Goal: Task Accomplishment & Management: Use online tool/utility

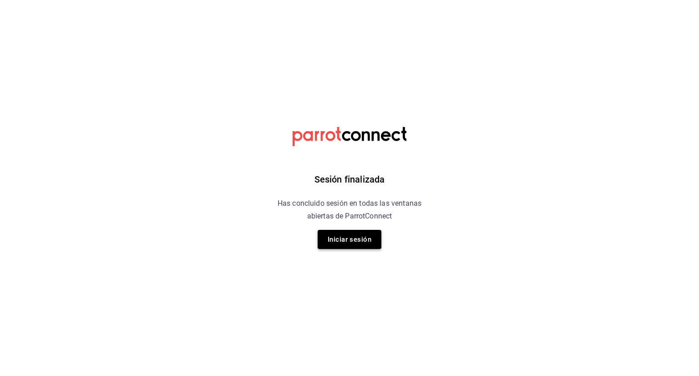
click at [356, 243] on button "Iniciar sesión" at bounding box center [350, 239] width 64 height 19
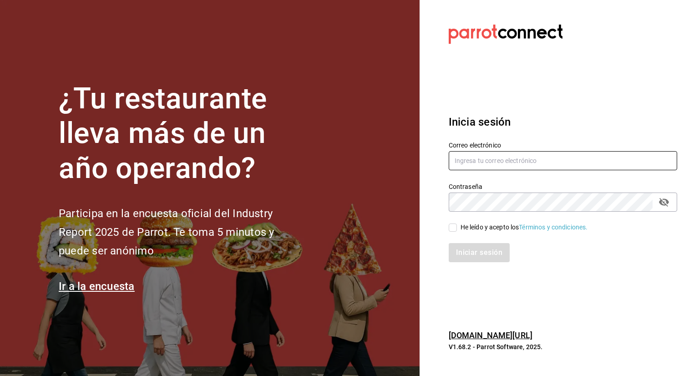
type input "fernando.aguirre@grupocosteno.com"
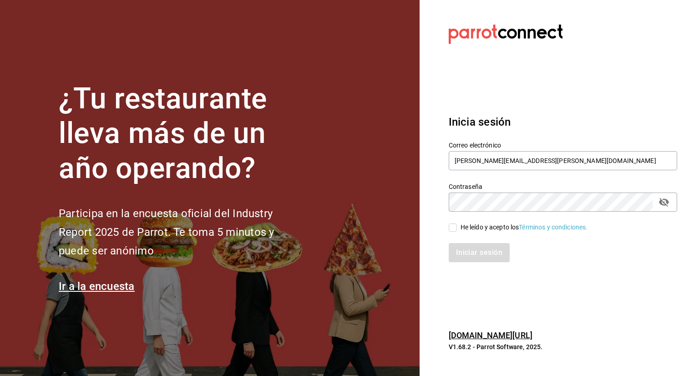
click at [455, 226] on input "He leído y acepto los Términos y condiciones." at bounding box center [453, 228] width 8 height 8
checkbox input "true"
click at [465, 244] on button "Iniciar sesión" at bounding box center [480, 252] width 62 height 19
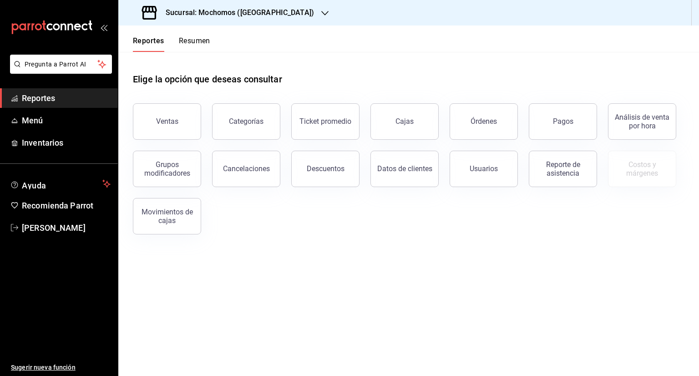
click at [321, 15] on icon "button" at bounding box center [324, 13] width 7 height 7
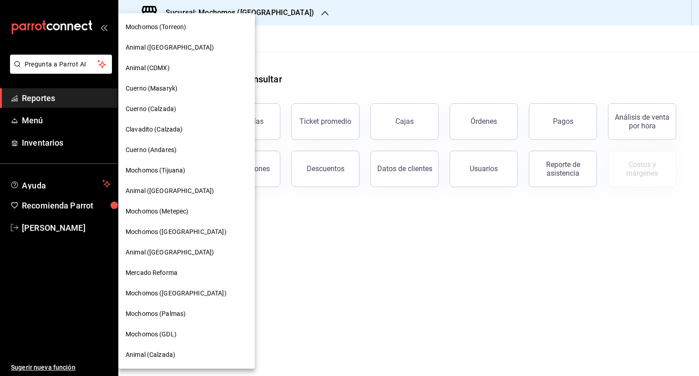
click at [149, 110] on span "Cuerno (Calzada)" at bounding box center [151, 109] width 51 height 10
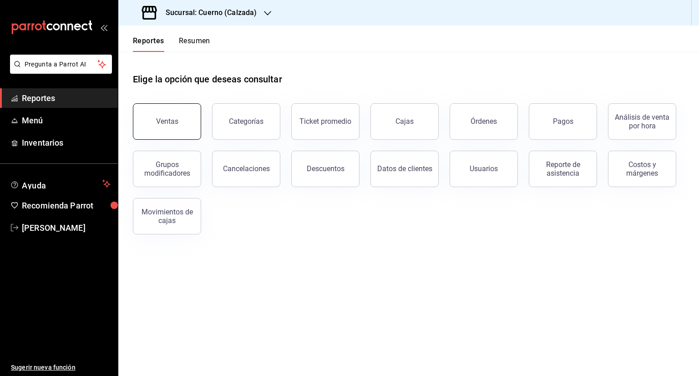
click at [157, 123] on div "Ventas" at bounding box center [167, 121] width 22 height 9
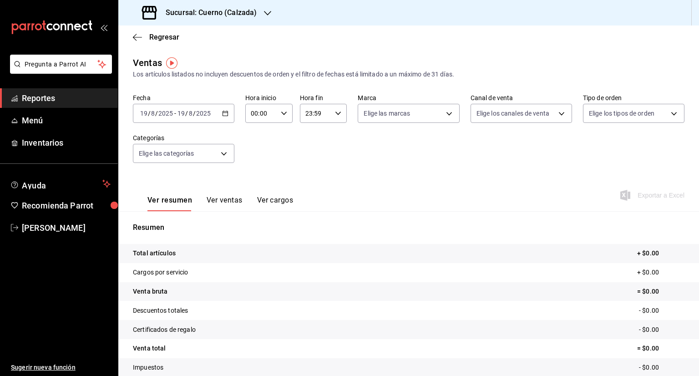
click at [224, 110] on icon "button" at bounding box center [225, 113] width 6 height 6
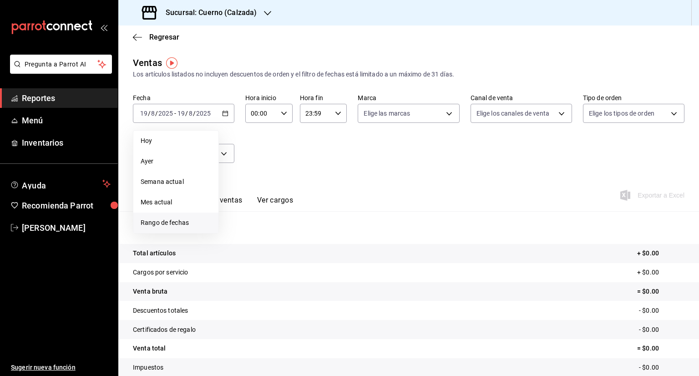
click at [191, 222] on span "Rango de fechas" at bounding box center [176, 223] width 71 height 10
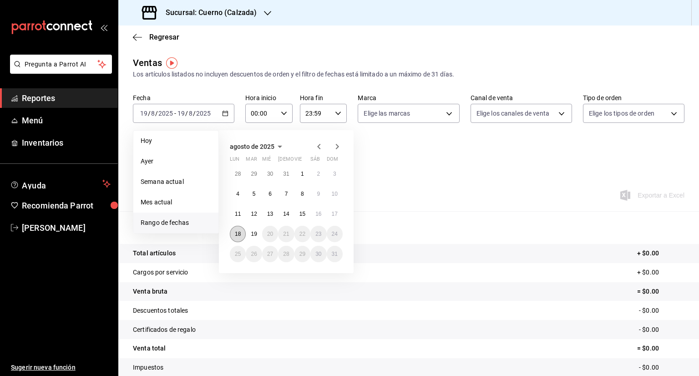
click at [238, 235] on abbr "18" at bounding box center [238, 234] width 6 height 6
click at [261, 234] on button "19" at bounding box center [254, 234] width 16 height 16
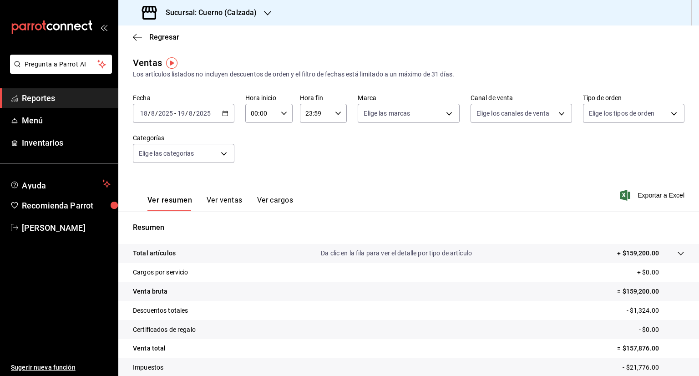
click at [286, 120] on div "00:00 Hora inicio" at bounding box center [268, 113] width 47 height 19
click at [255, 132] on span "05" at bounding box center [255, 132] width 9 height 7
type input "05:00"
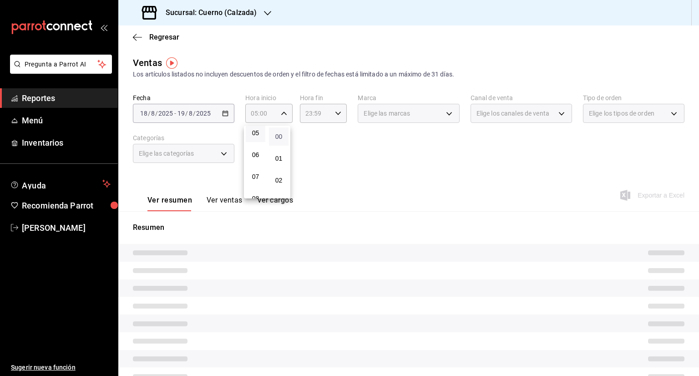
click at [283, 138] on span "00" at bounding box center [279, 136] width 9 height 7
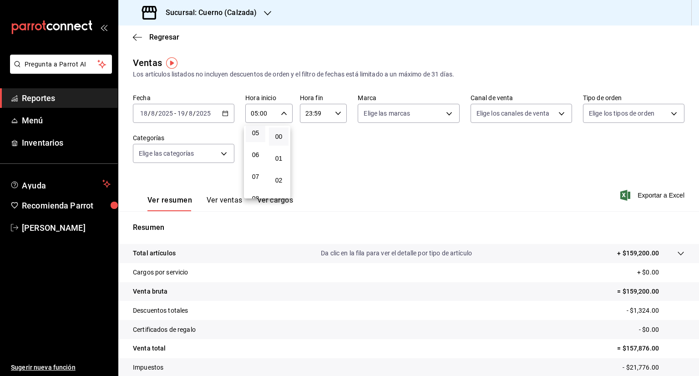
click at [339, 115] on div at bounding box center [349, 188] width 699 height 376
click at [337, 113] on \(Stroke\) "button" at bounding box center [338, 113] width 5 height 3
click at [306, 141] on button "05" at bounding box center [310, 135] width 20 height 18
click at [331, 137] on span "00" at bounding box center [332, 136] width 9 height 7
type input "05:00"
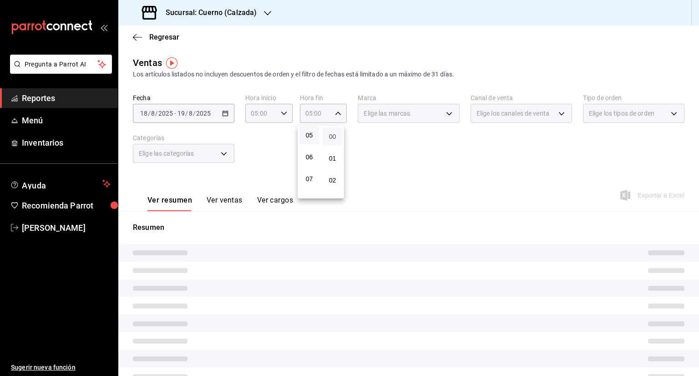
click at [331, 137] on span "00" at bounding box center [332, 136] width 9 height 7
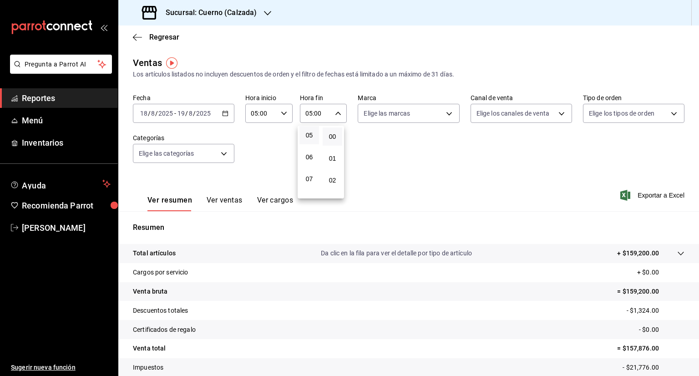
click at [448, 115] on div at bounding box center [349, 188] width 699 height 376
click at [448, 115] on body "Pregunta a Parrot AI Reportes Menú Inventarios Ayuda Recomienda Parrot [PERSON_…" at bounding box center [349, 188] width 699 height 376
click at [368, 149] on input "checkbox" at bounding box center [365, 149] width 8 height 8
checkbox input "true"
type input "b7ae777b-2dfc-42e0-9650-6cefdf37a424,c000f1c0-fb9f-4016-8e6a-f0d1e83e893d"
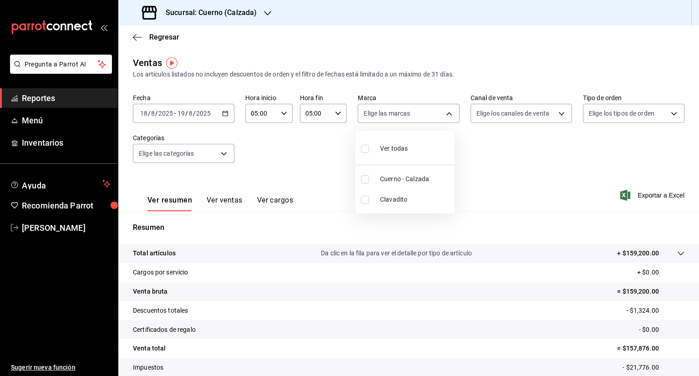
checkbox input "true"
click at [554, 113] on div at bounding box center [349, 188] width 699 height 376
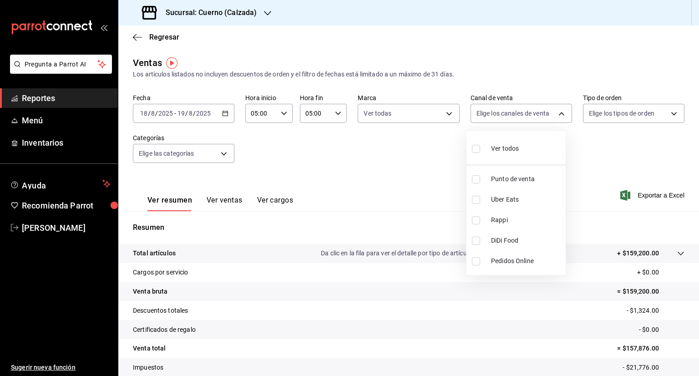
click at [554, 113] on body "Pregunta a Parrot AI Reportes Menú Inventarios Ayuda Recomienda Parrot [PERSON_…" at bounding box center [349, 188] width 699 height 376
click at [478, 152] on input "checkbox" at bounding box center [476, 149] width 8 height 8
checkbox input "true"
type input "PARROT,UBER_EATS,RAPPI,DIDI_FOOD,ONLINE"
checkbox input "true"
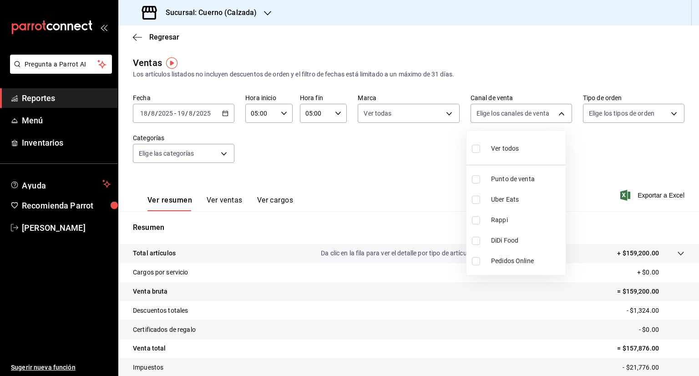
checkbox input "true"
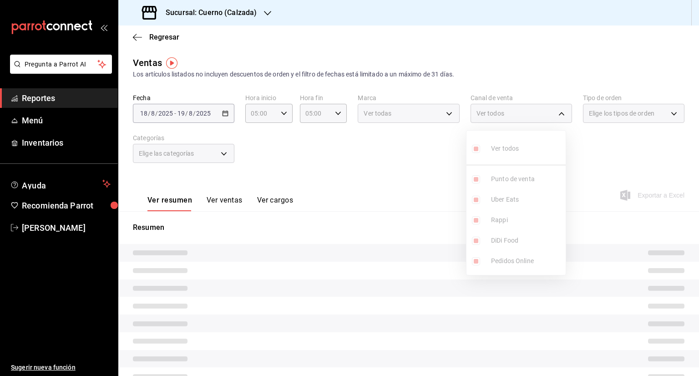
click at [664, 113] on div at bounding box center [349, 188] width 699 height 376
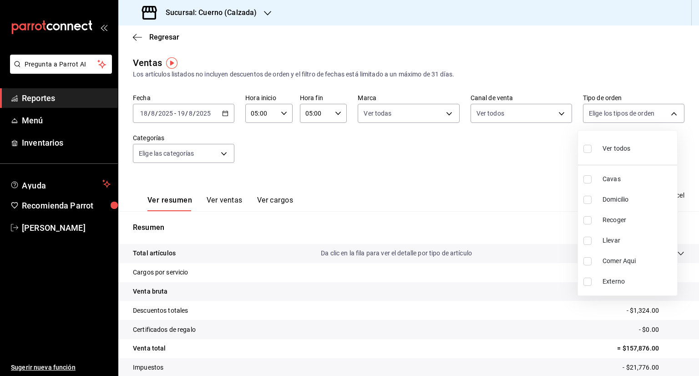
click at [664, 113] on body "Pregunta a Parrot AI Reportes Menú Inventarios Ayuda Recomienda Parrot [PERSON_…" at bounding box center [349, 188] width 699 height 376
click at [585, 145] on input "checkbox" at bounding box center [588, 149] width 8 height 8
checkbox input "true"
type input "45550569-3ed2-40ec-865f-a78a43aad0fb,ed9744db-0daf-4564-a5b3-b3442505d928,23f9e…"
checkbox input "true"
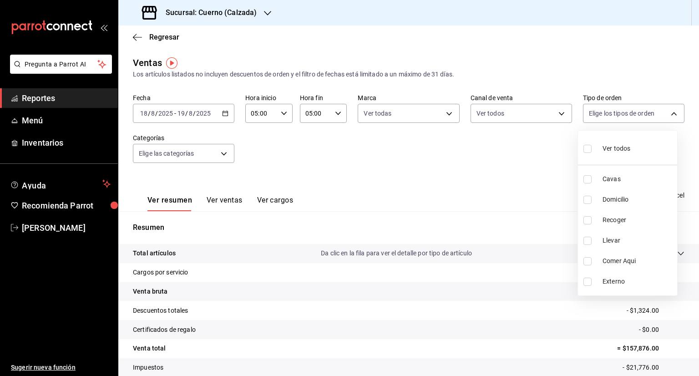
checkbox input "true"
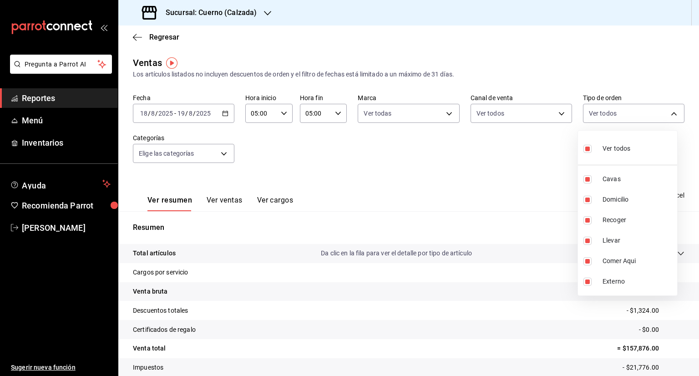
click at [224, 154] on div at bounding box center [349, 188] width 699 height 376
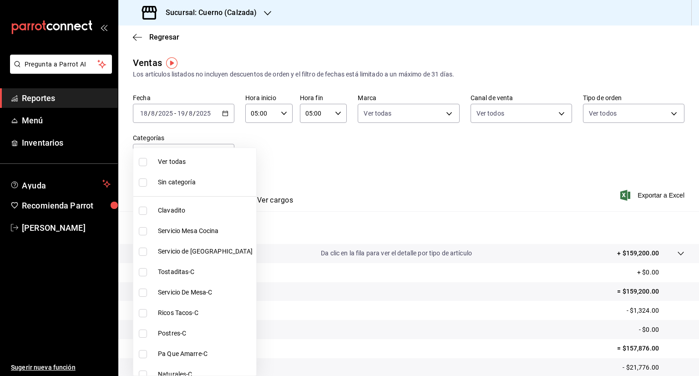
click at [224, 154] on body "Pregunta a Parrot AI Reportes Menú Inventarios Ayuda Recomienda Parrot [PERSON_…" at bounding box center [349, 188] width 699 height 376
click at [146, 166] on input "checkbox" at bounding box center [143, 162] width 8 height 8
checkbox input "true"
type input "560d4c35-d9fc-4089-91ff-402d238ea400,302845cf-2d1c-4fb1-9d9e-8d4a14396fbe,26243…"
checkbox input "true"
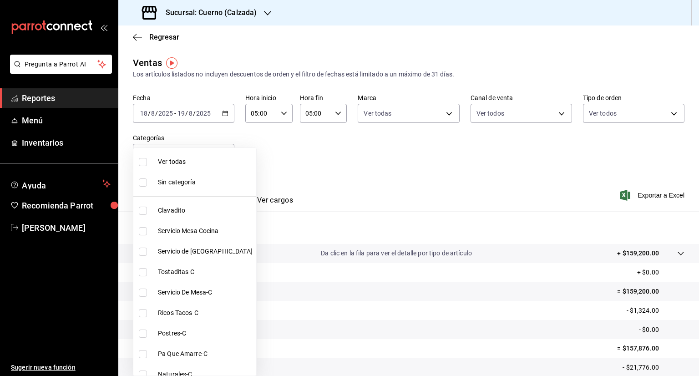
checkbox input "true"
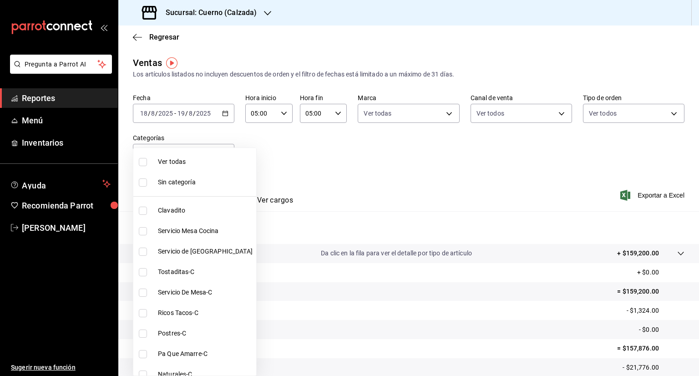
checkbox input "true"
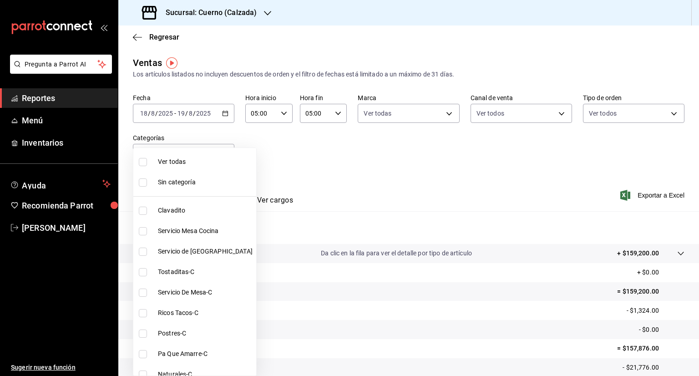
checkbox input "true"
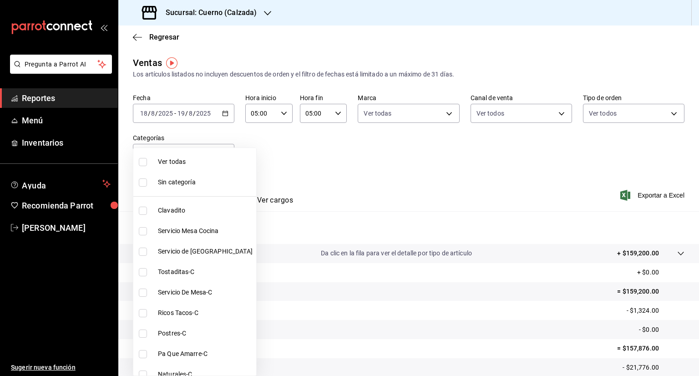
checkbox input "true"
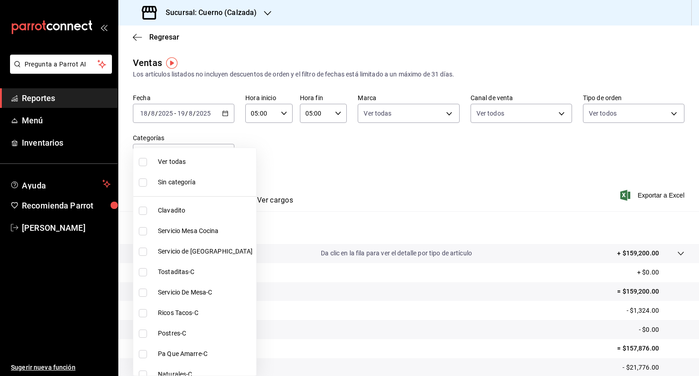
checkbox input "true"
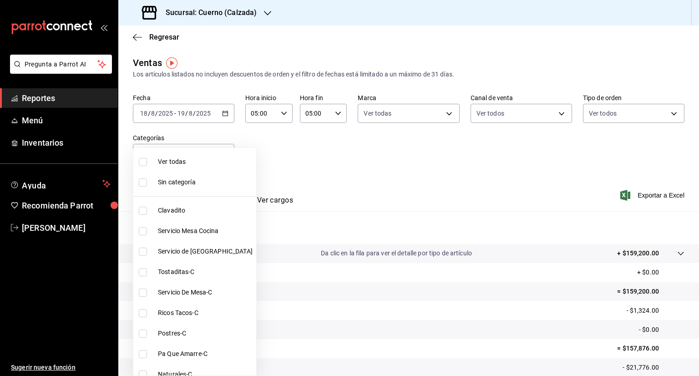
checkbox input "true"
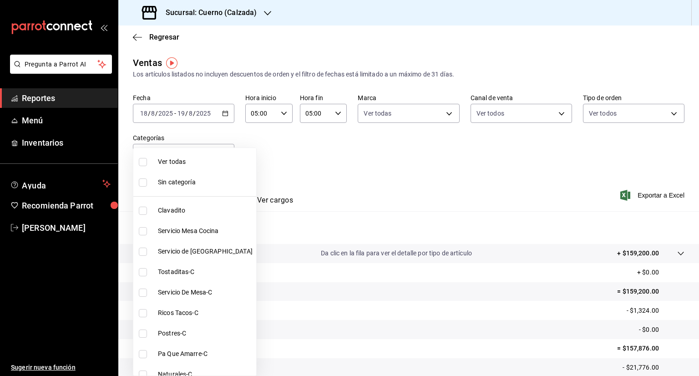
checkbox input "true"
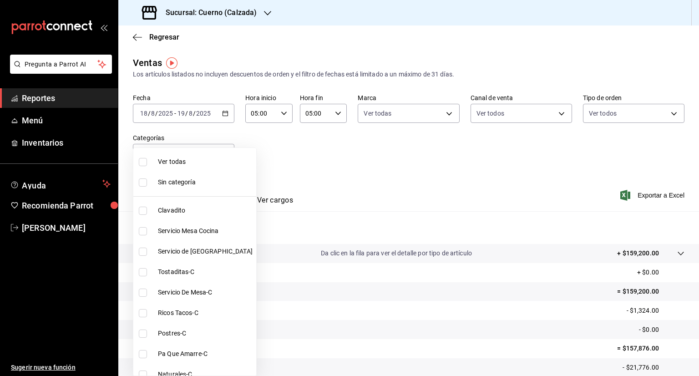
checkbox input "true"
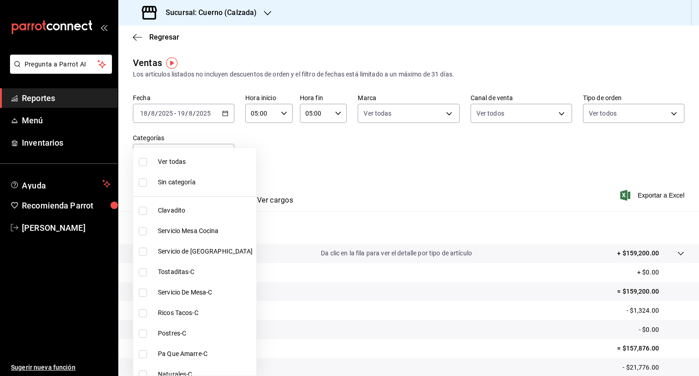
checkbox input "true"
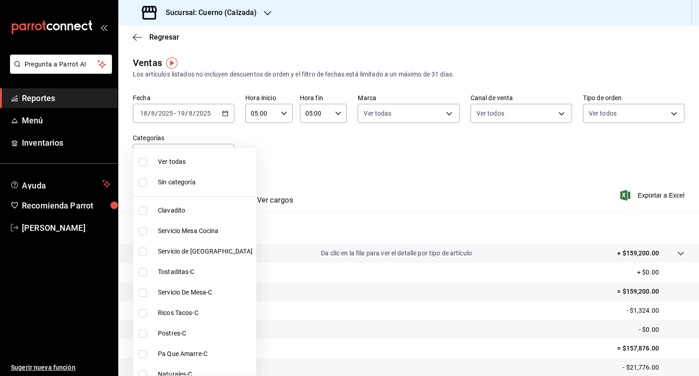
checkbox input "true"
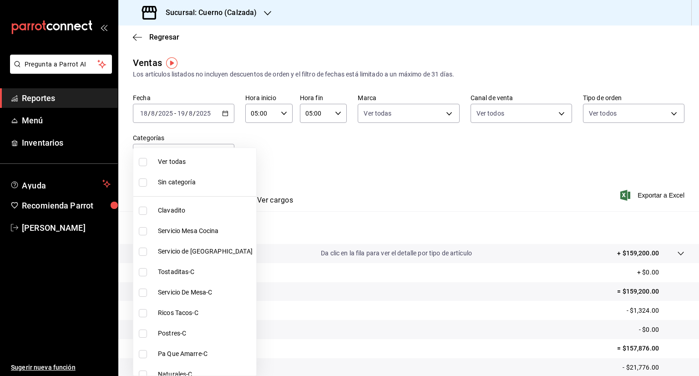
checkbox input "true"
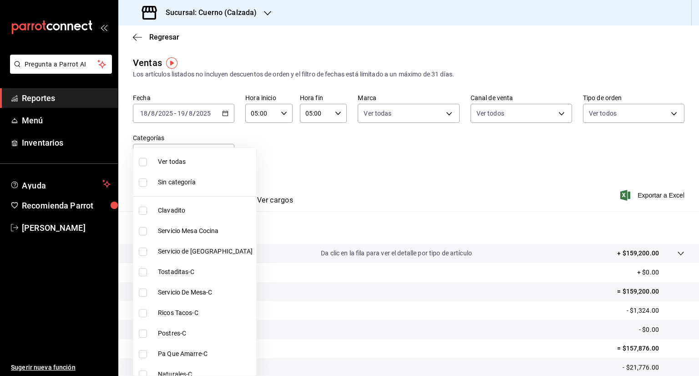
checkbox input "true"
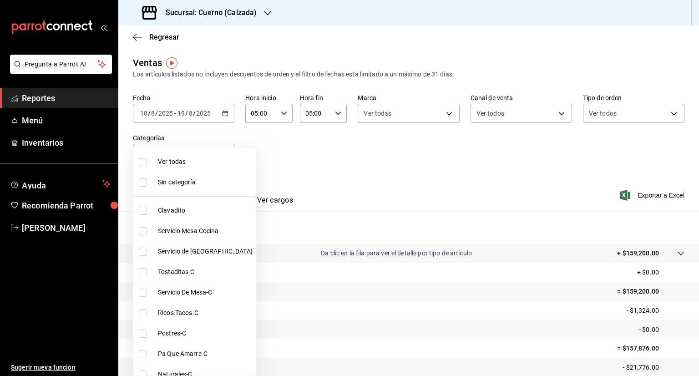
checkbox input "true"
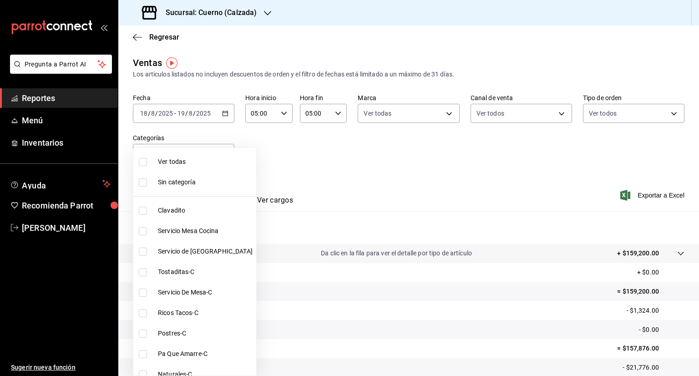
checkbox input "true"
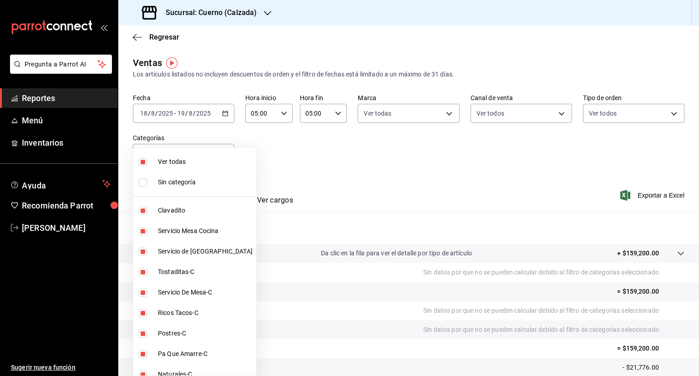
click at [345, 169] on div at bounding box center [349, 188] width 699 height 376
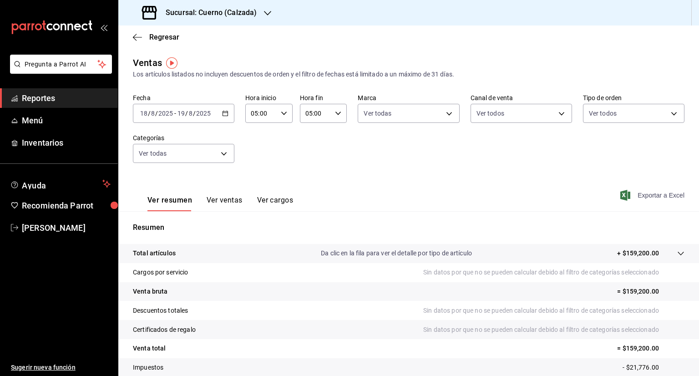
click at [648, 197] on span "Exportar a Excel" at bounding box center [653, 195] width 62 height 11
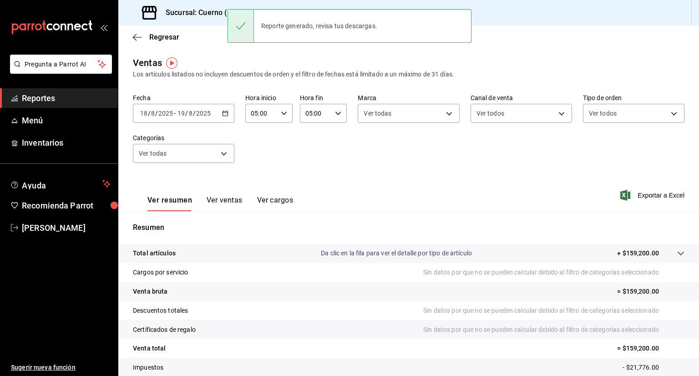
click at [216, 9] on h3 "Sucursal: Cuerno (Calzada)" at bounding box center [207, 12] width 98 height 11
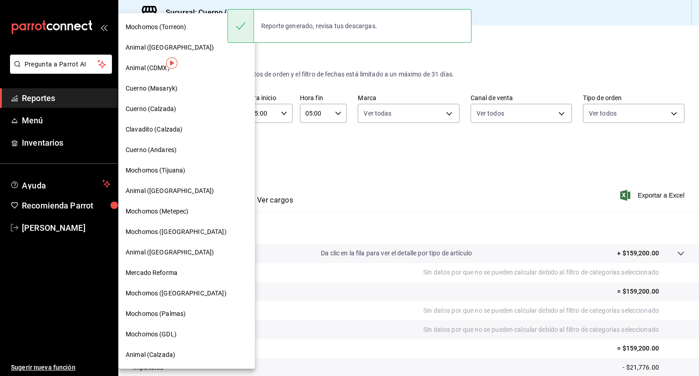
click at [157, 129] on span "Clavadito (Calzada)" at bounding box center [154, 130] width 57 height 10
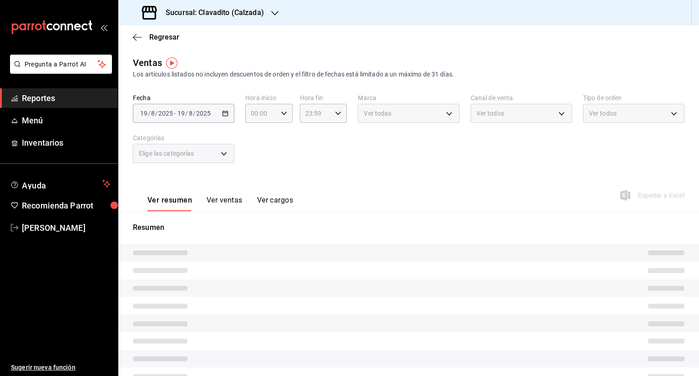
type input "05:00"
type input "PARROT,UBER_EATS,RAPPI,DIDI_FOOD,ONLINE"
click at [444, 110] on div "Elige las marcas" at bounding box center [409, 113] width 102 height 19
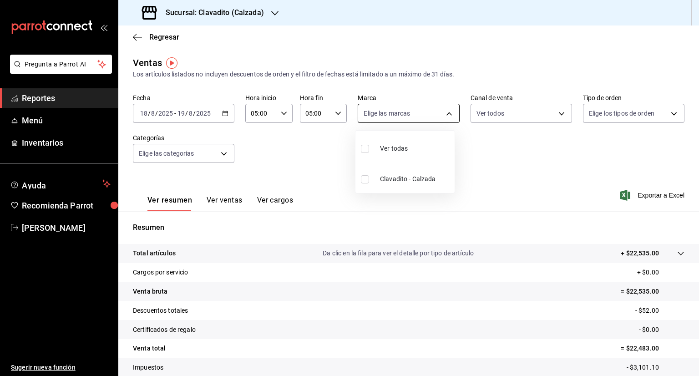
click at [444, 110] on body "Pregunta a Parrot AI Reportes Menú Inventarios Ayuda Recomienda Parrot [PERSON_…" at bounding box center [349, 188] width 699 height 376
click at [361, 148] on input "checkbox" at bounding box center [365, 149] width 8 height 8
checkbox input "true"
type input "7c6329b2-7c80-4d0a-92e1-359a60270725"
checkbox input "true"
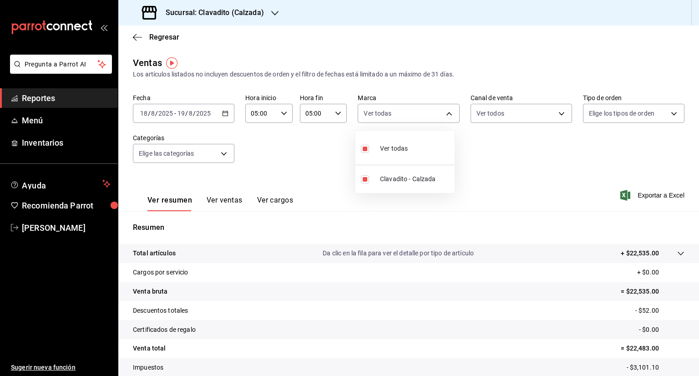
click at [555, 116] on div at bounding box center [349, 188] width 699 height 376
click at [555, 116] on body "Pregunta a Parrot AI Reportes Menú Inventarios Ayuda Recomienda Parrot [PERSON_…" at bounding box center [349, 188] width 699 height 376
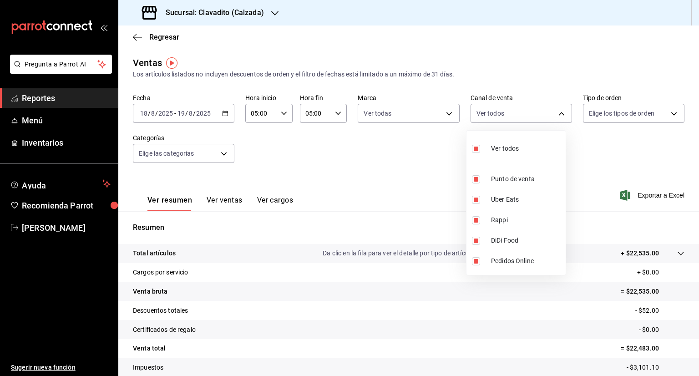
click at [672, 112] on div at bounding box center [349, 188] width 699 height 376
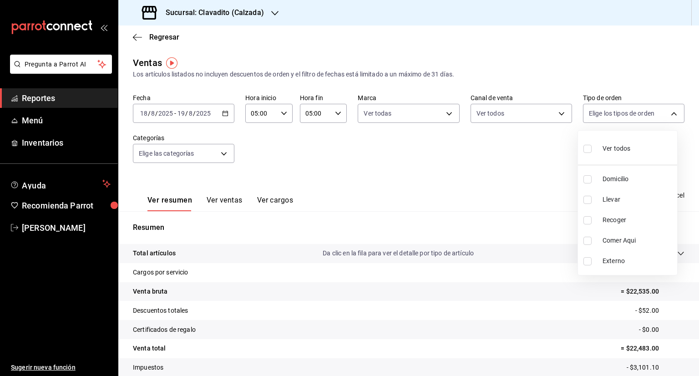
click at [672, 112] on body "Pregunta a Parrot AI Reportes Menú Inventarios Ayuda Recomienda Parrot [PERSON_…" at bounding box center [349, 188] width 699 height 376
click at [591, 149] on input "checkbox" at bounding box center [588, 149] width 8 height 8
checkbox input "true"
type input "20a2434e-5507-4b1d-99f8-d1d700608abd,c8008fd8-0959-4104-94f5-898138fc7a10,5c160…"
checkbox input "true"
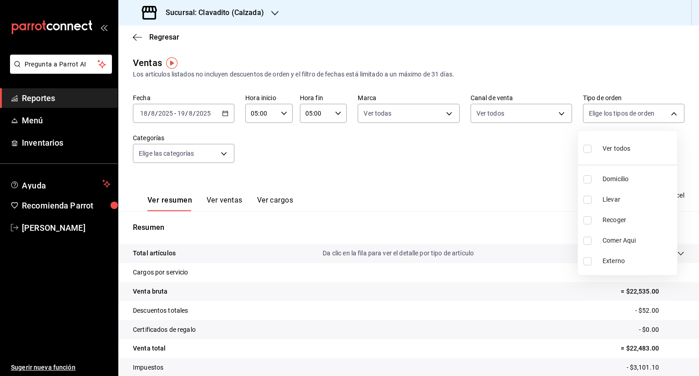
checkbox input "true"
click at [220, 153] on div at bounding box center [349, 188] width 699 height 376
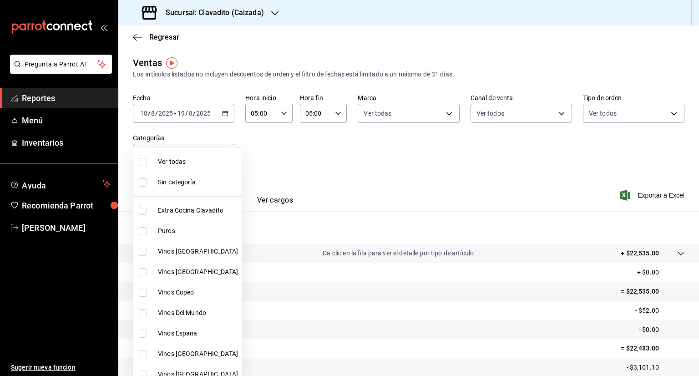
click at [220, 153] on body "Pregunta a Parrot AI Reportes Menú Inventarios Ayuda Recomienda Parrot [PERSON_…" at bounding box center [349, 188] width 699 height 376
click at [144, 159] on input "checkbox" at bounding box center [143, 162] width 8 height 8
checkbox input "true"
type input "baf57ed1-919f-4c82-8763-5f61bb5ecf6c,a733550a-1833-4f39-b337-4b288d8ef239,37b97…"
checkbox input "true"
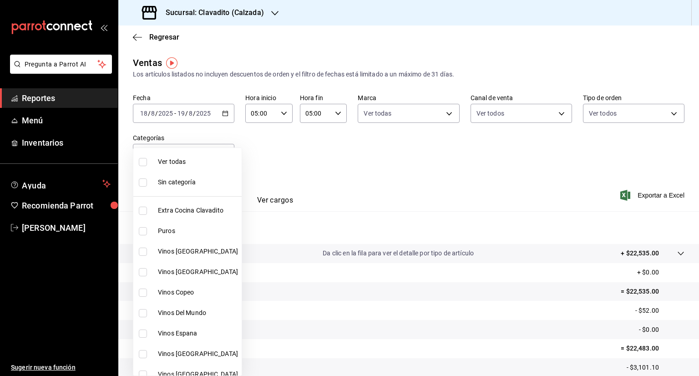
checkbox input "true"
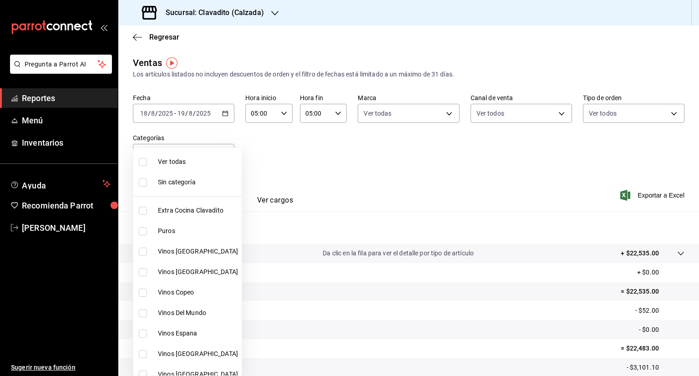
checkbox input "true"
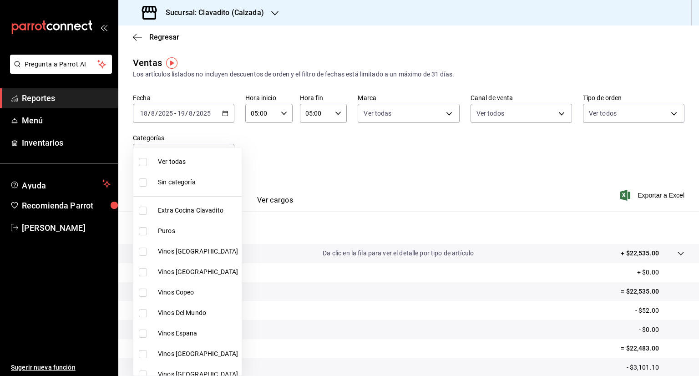
checkbox input "true"
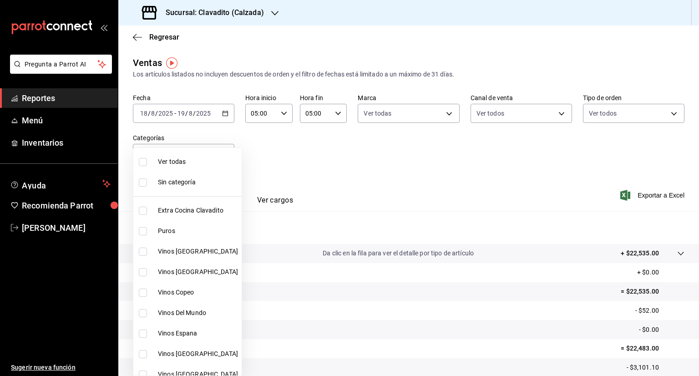
checkbox input "true"
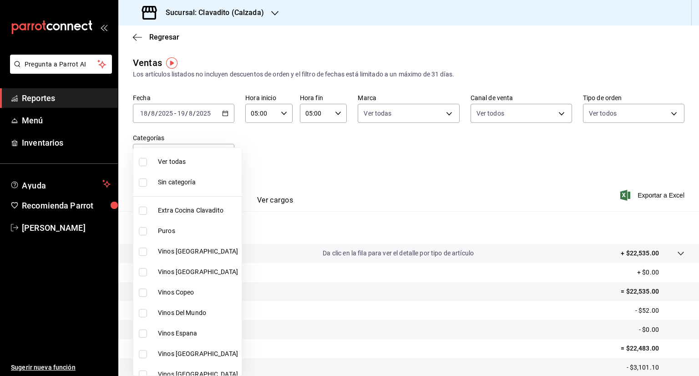
checkbox input "true"
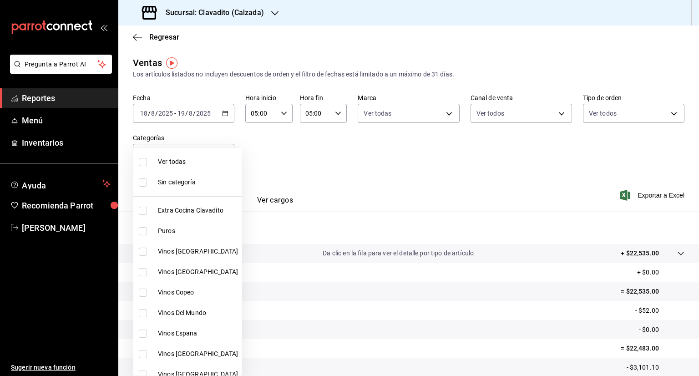
checkbox input "true"
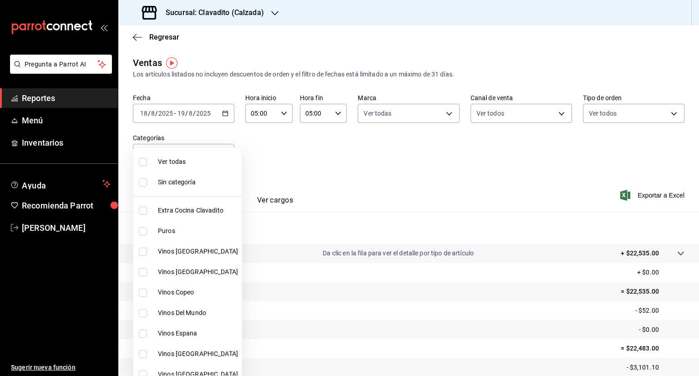
checkbox input "true"
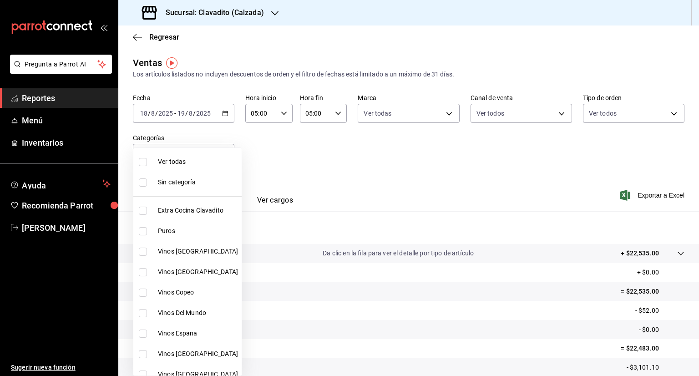
checkbox input "true"
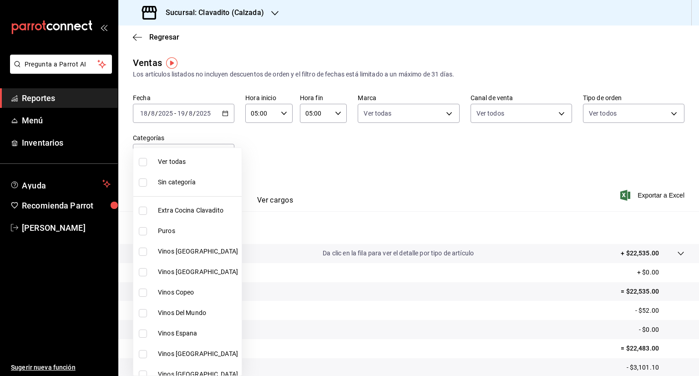
checkbox input "true"
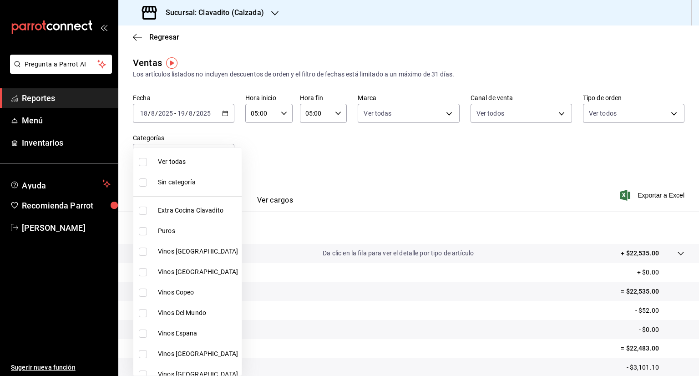
checkbox input "true"
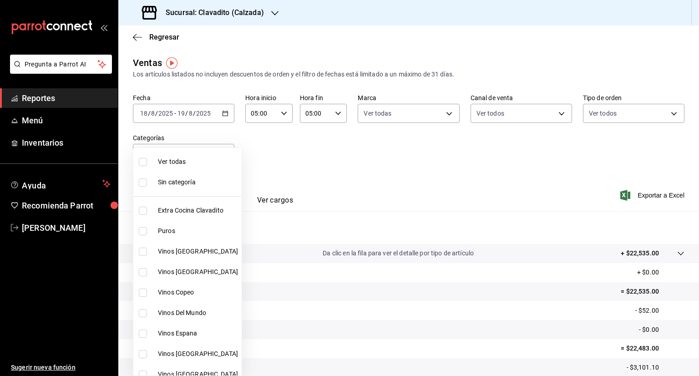
checkbox input "true"
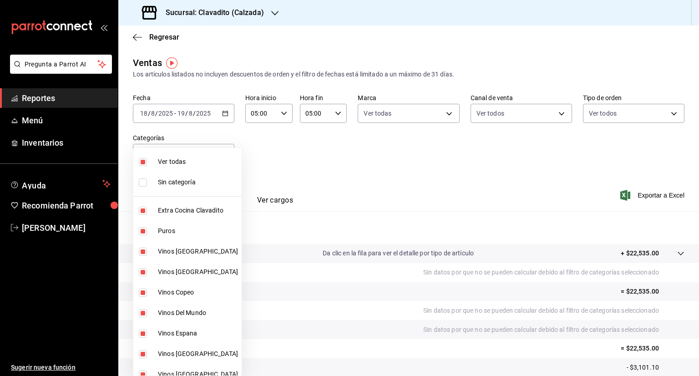
click at [300, 185] on div at bounding box center [349, 188] width 699 height 376
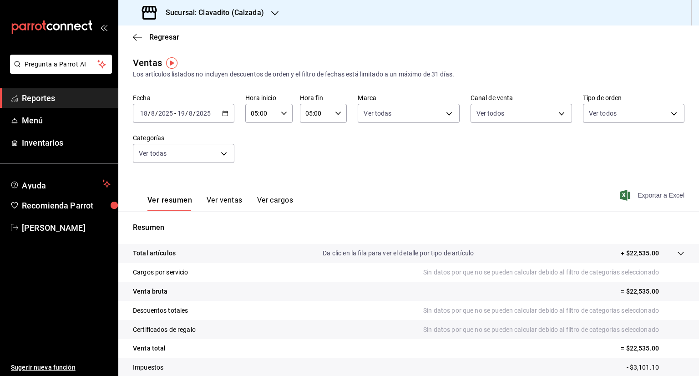
click at [633, 195] on span "Exportar a Excel" at bounding box center [653, 195] width 62 height 11
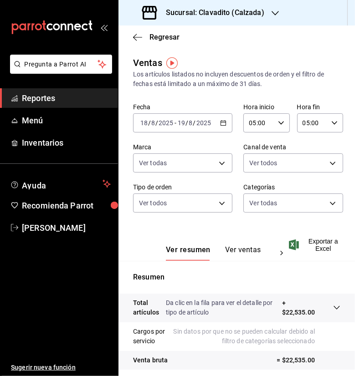
click at [306, 45] on div "Regresar" at bounding box center [236, 36] width 236 height 23
